Goal: Navigation & Orientation: Find specific page/section

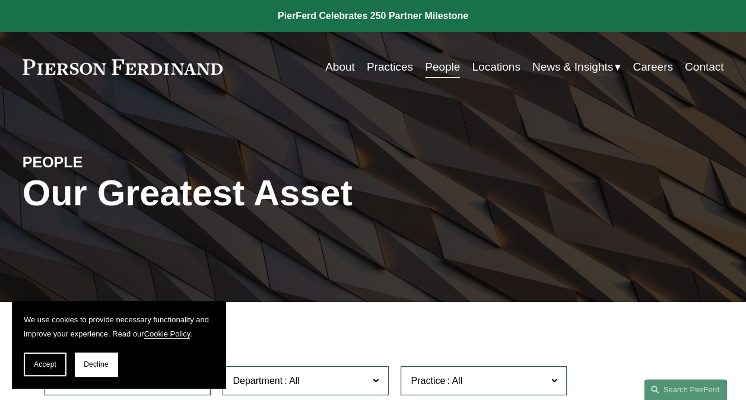
click at [155, 56] on div "About Practices People Locations News & Insights News" at bounding box center [373, 67] width 701 height 23
click at [154, 65] on link at bounding box center [123, 66] width 200 height 15
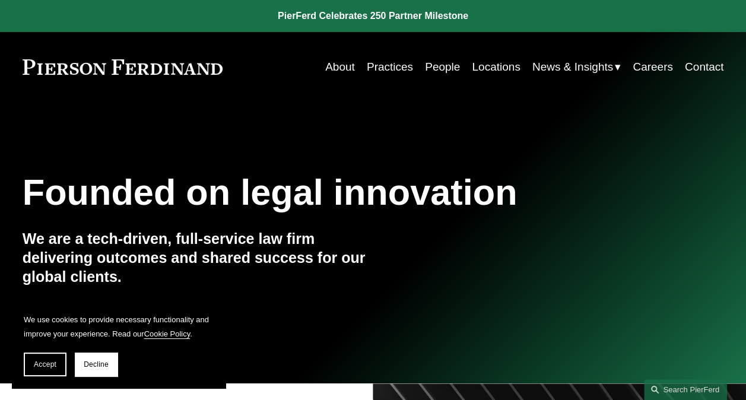
click at [439, 65] on link "People" at bounding box center [442, 67] width 35 height 23
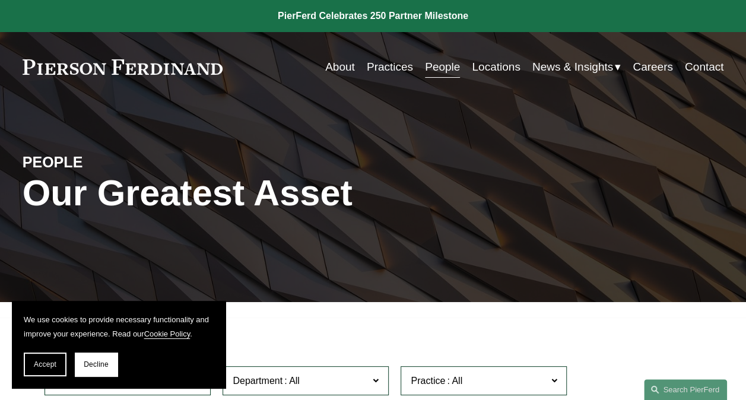
click at [256, 241] on div "PEOPLE Our Greatest Asset" at bounding box center [373, 202] width 746 height 151
click at [177, 63] on link at bounding box center [123, 66] width 200 height 15
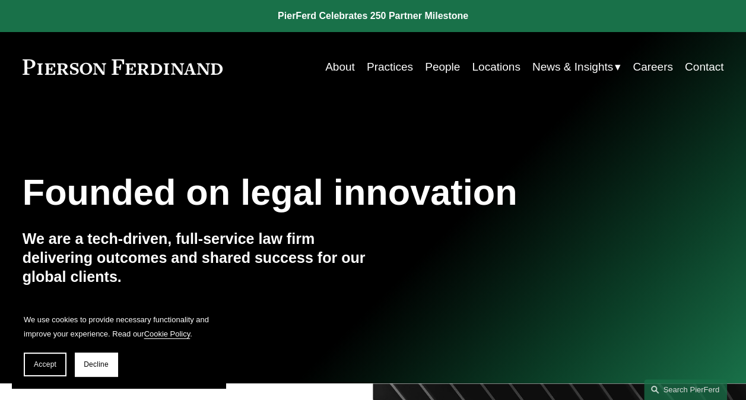
click at [445, 71] on link "People" at bounding box center [442, 67] width 35 height 23
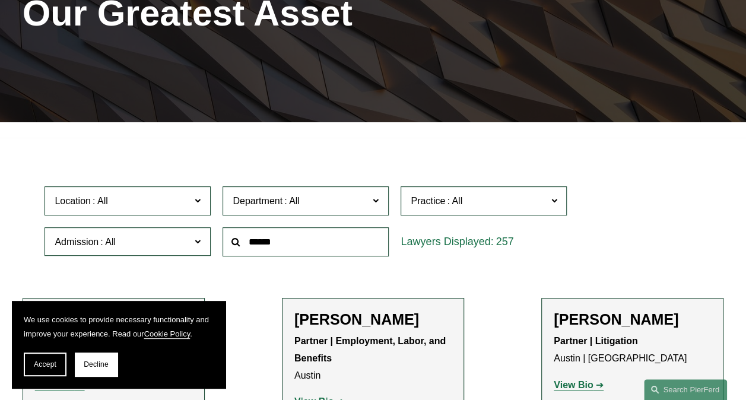
scroll to position [301, 0]
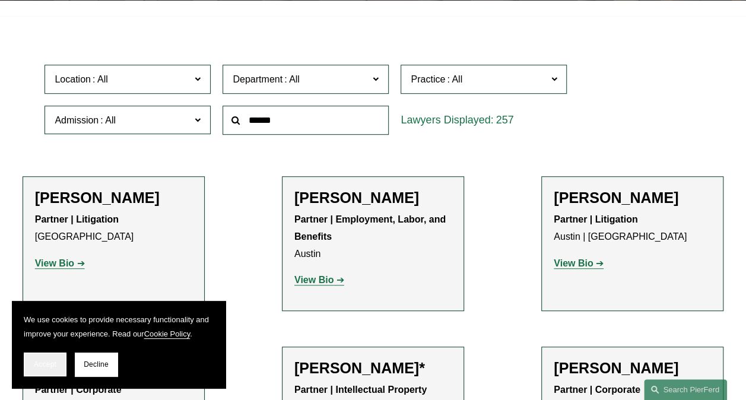
click at [53, 358] on button "Accept" at bounding box center [45, 364] width 43 height 24
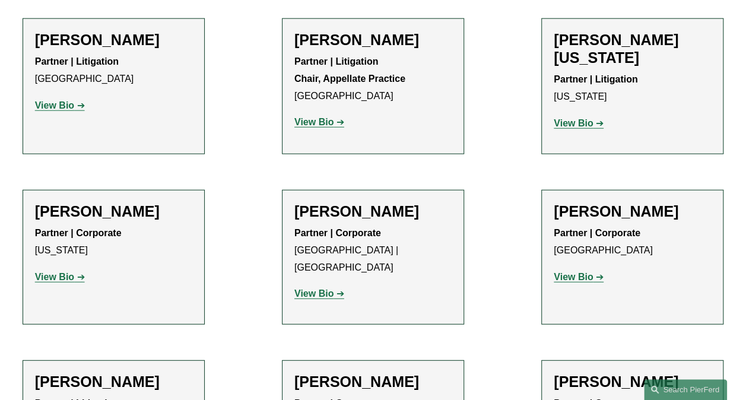
scroll to position [14814, 0]
